Goal: Task Accomplishment & Management: Use online tool/utility

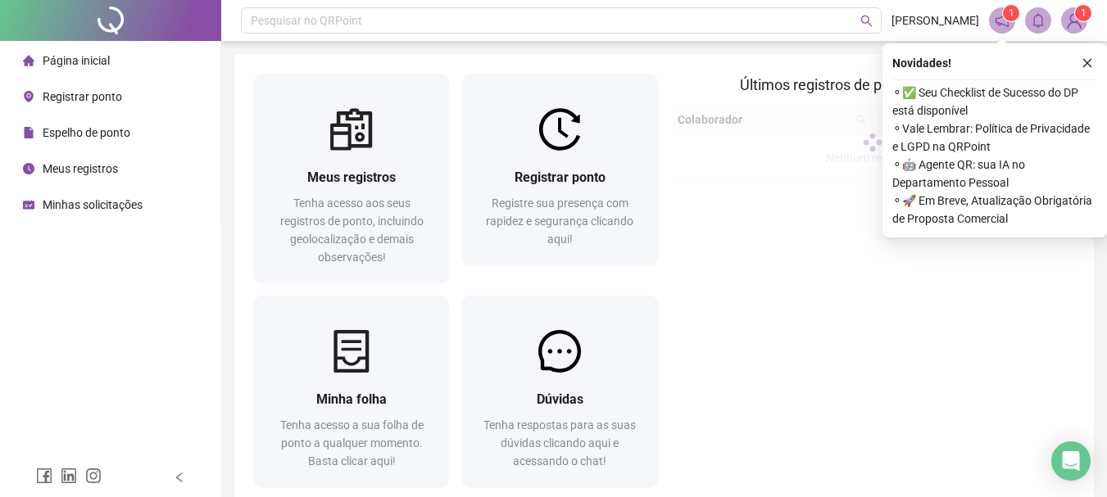
click at [1076, 21] on img at bounding box center [1074, 20] width 25 height 25
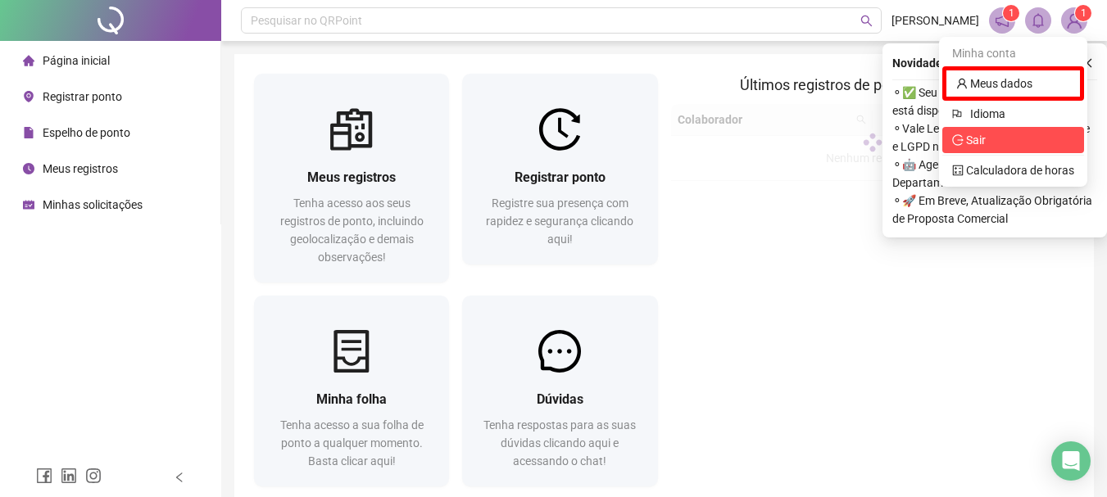
click at [1000, 138] on span "Sair" at bounding box center [1013, 140] width 122 height 18
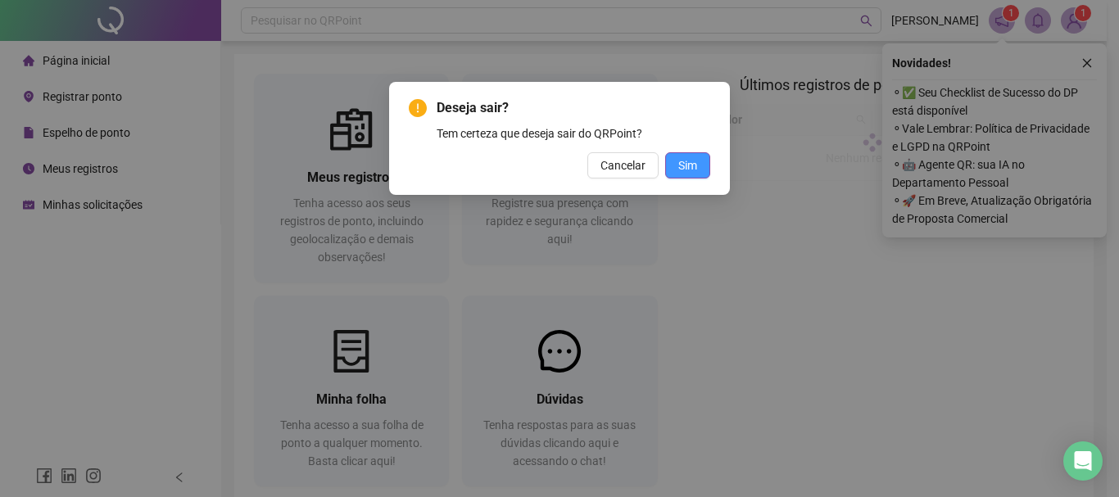
click at [685, 161] on span "Sim" at bounding box center [687, 165] width 19 height 18
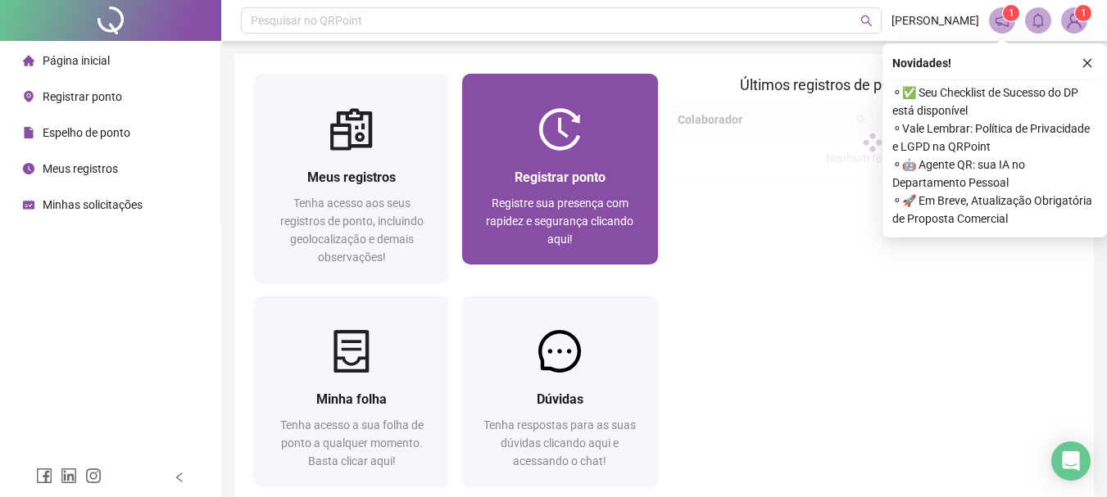
click at [537, 116] on div at bounding box center [559, 129] width 195 height 43
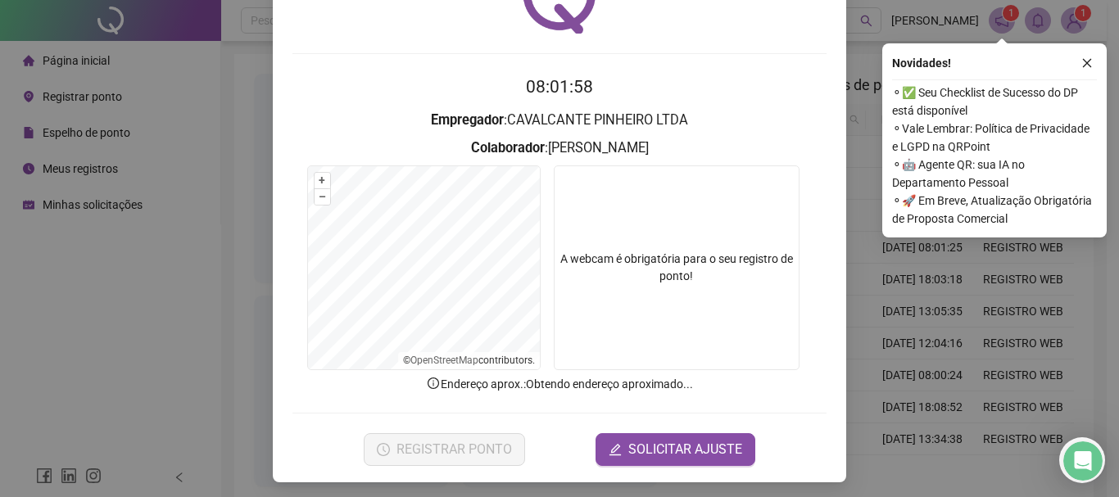
scroll to position [106, 0]
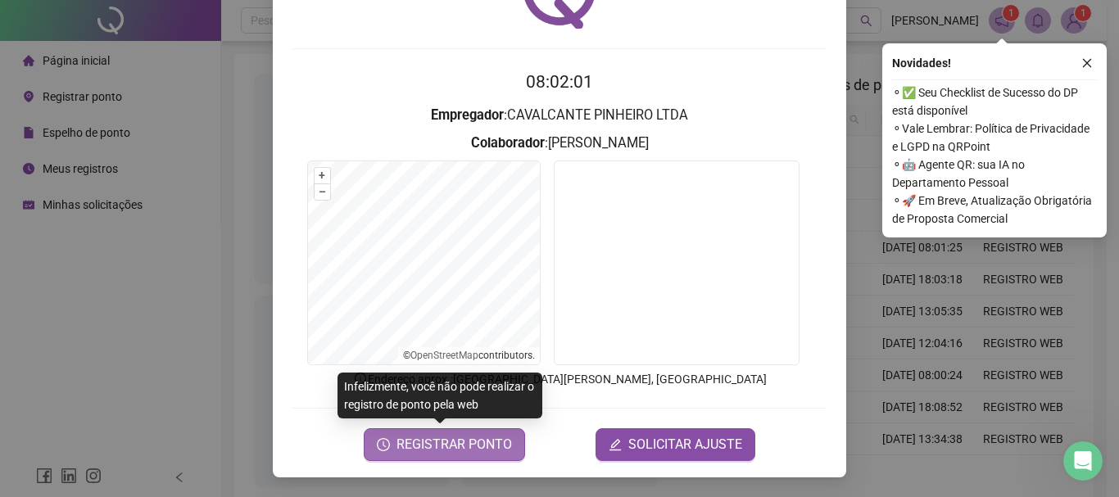
click at [446, 452] on span "REGISTRAR PONTO" at bounding box center [453, 445] width 115 height 20
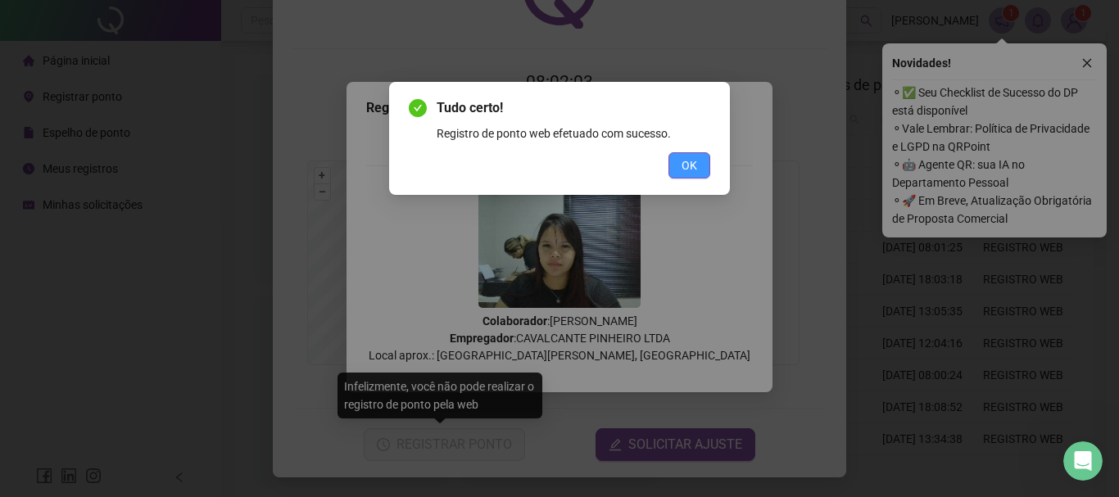
click at [696, 164] on span "OK" at bounding box center [690, 165] width 16 height 18
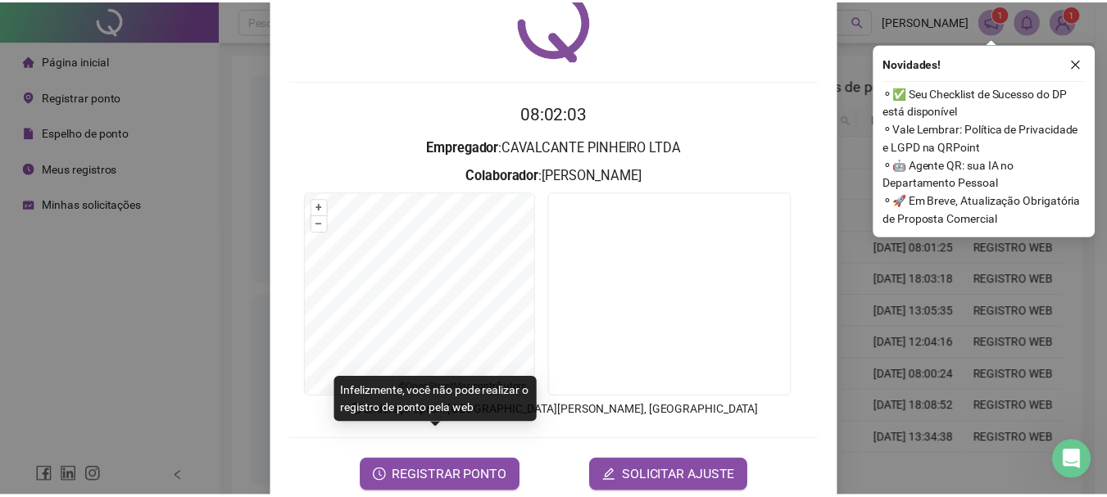
scroll to position [0, 0]
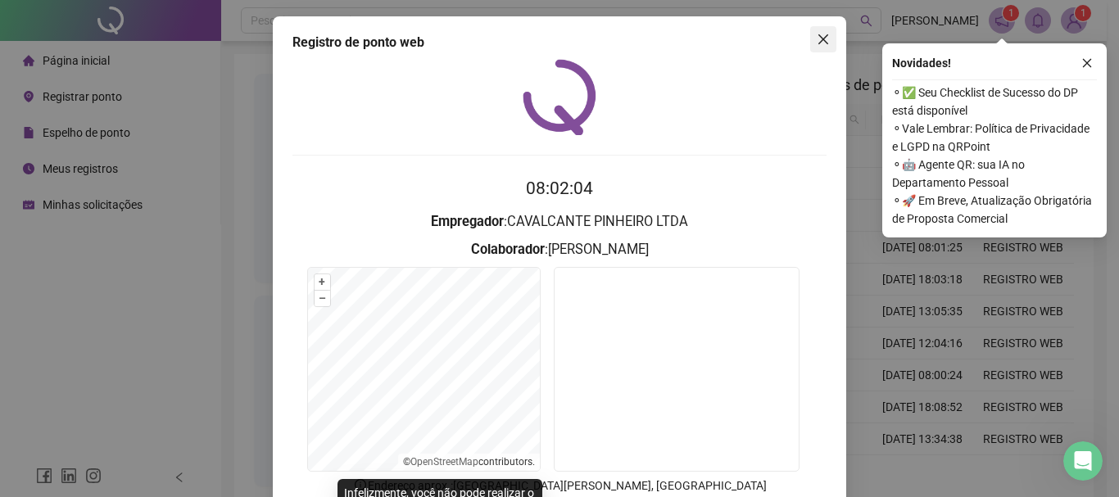
click at [810, 44] on span "Close" at bounding box center [823, 39] width 26 height 13
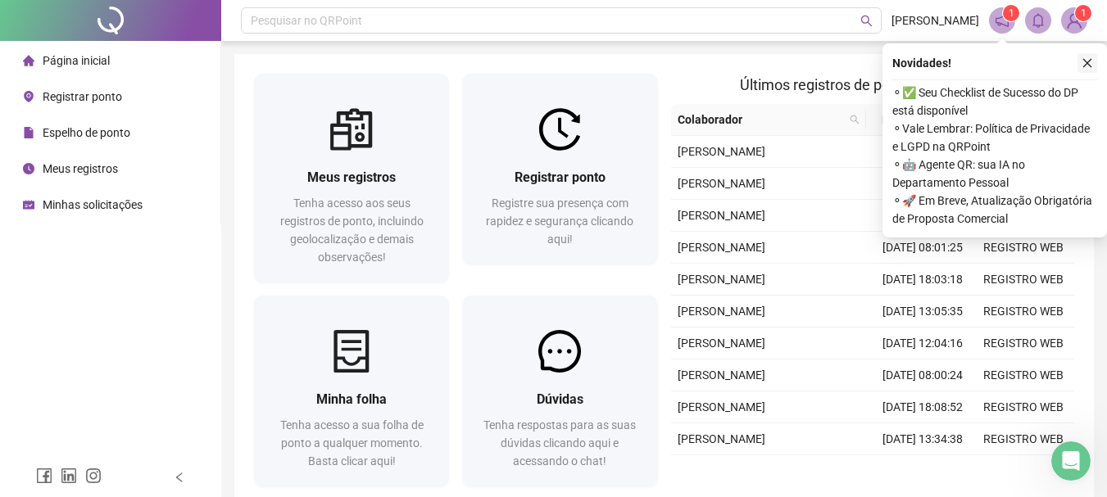
click at [1088, 66] on icon "close" at bounding box center [1086, 62] width 11 height 11
